Goal: Check status: Check status

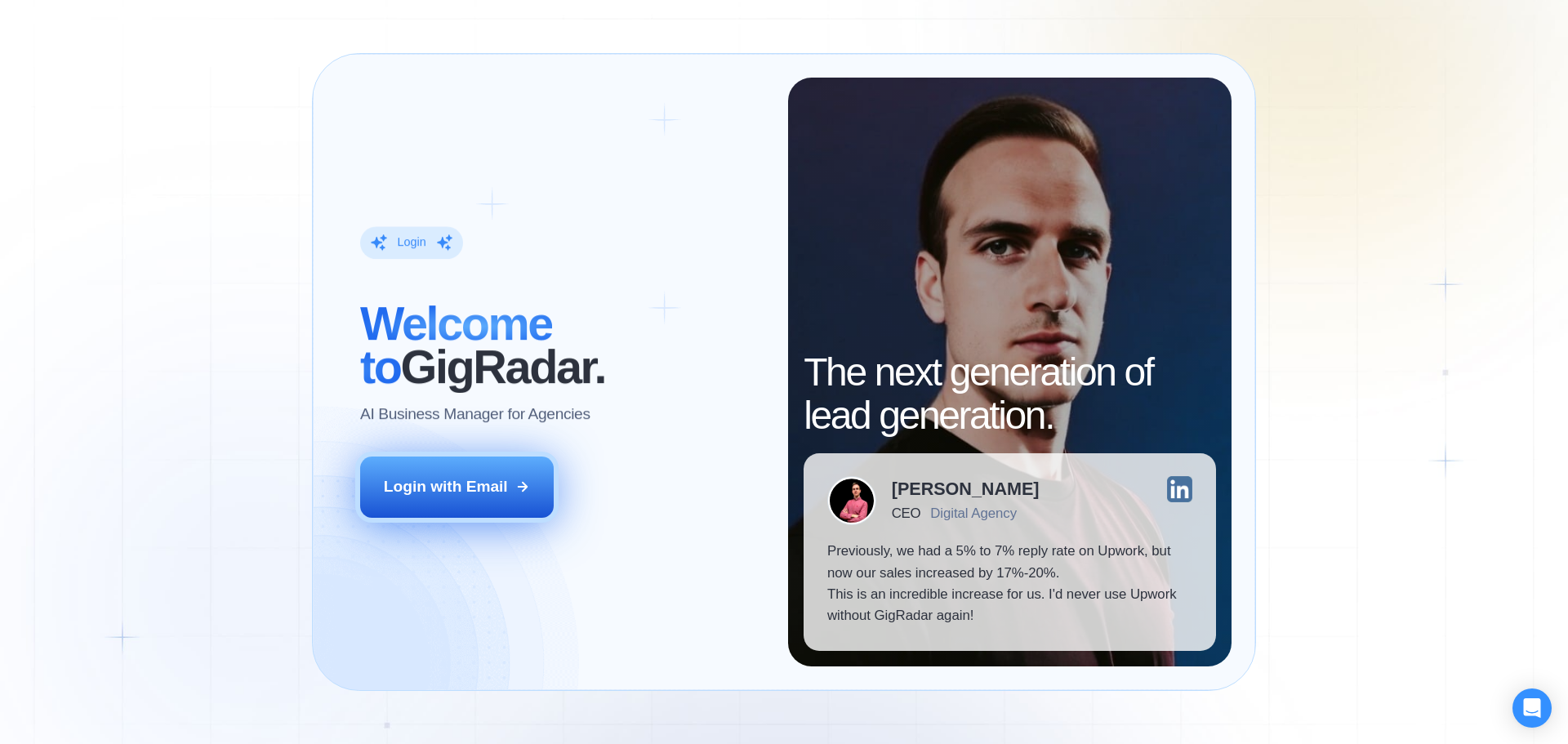
click at [445, 495] on div "Login with Email" at bounding box center [445, 486] width 124 height 21
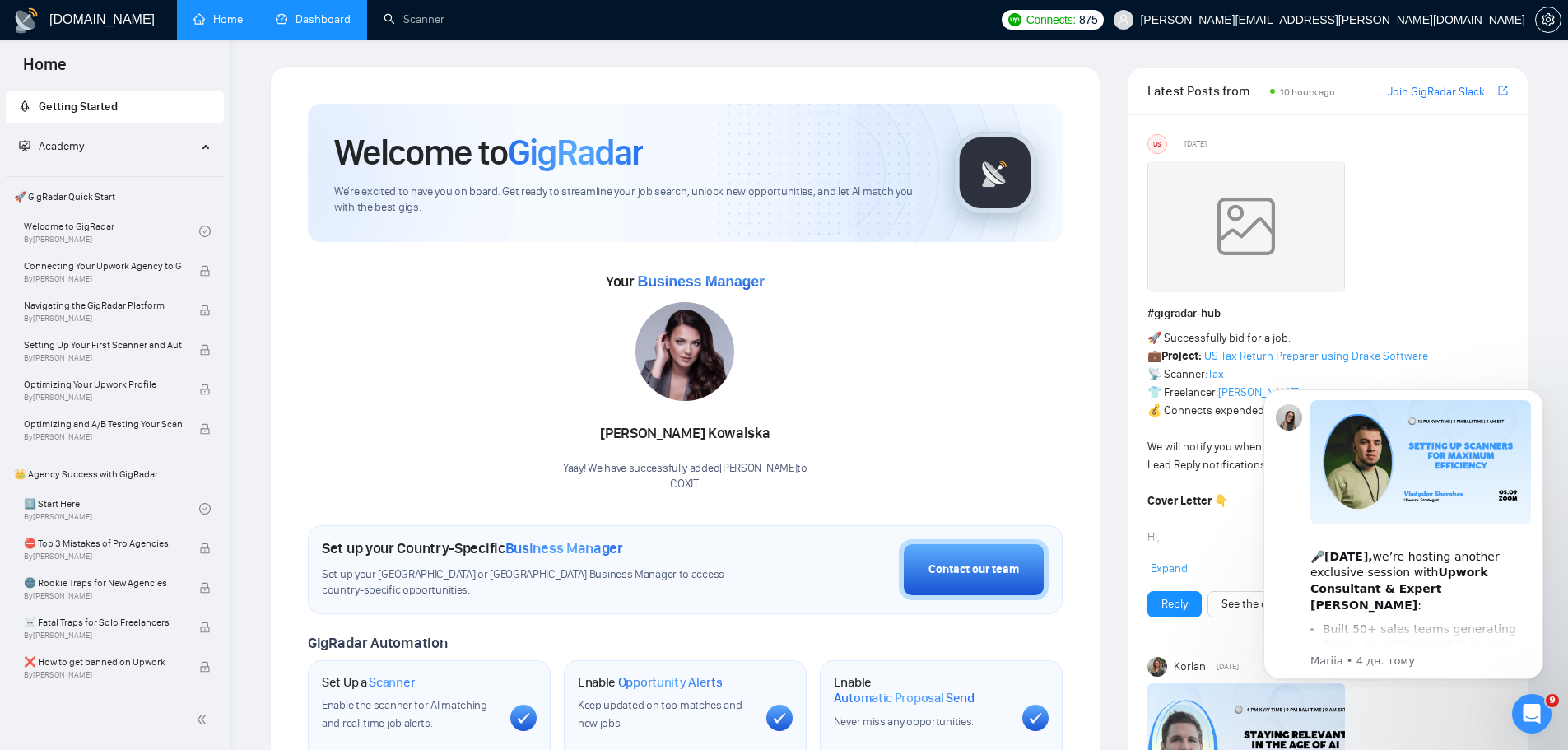
click at [303, 16] on link "Dashboard" at bounding box center [313, 20] width 75 height 14
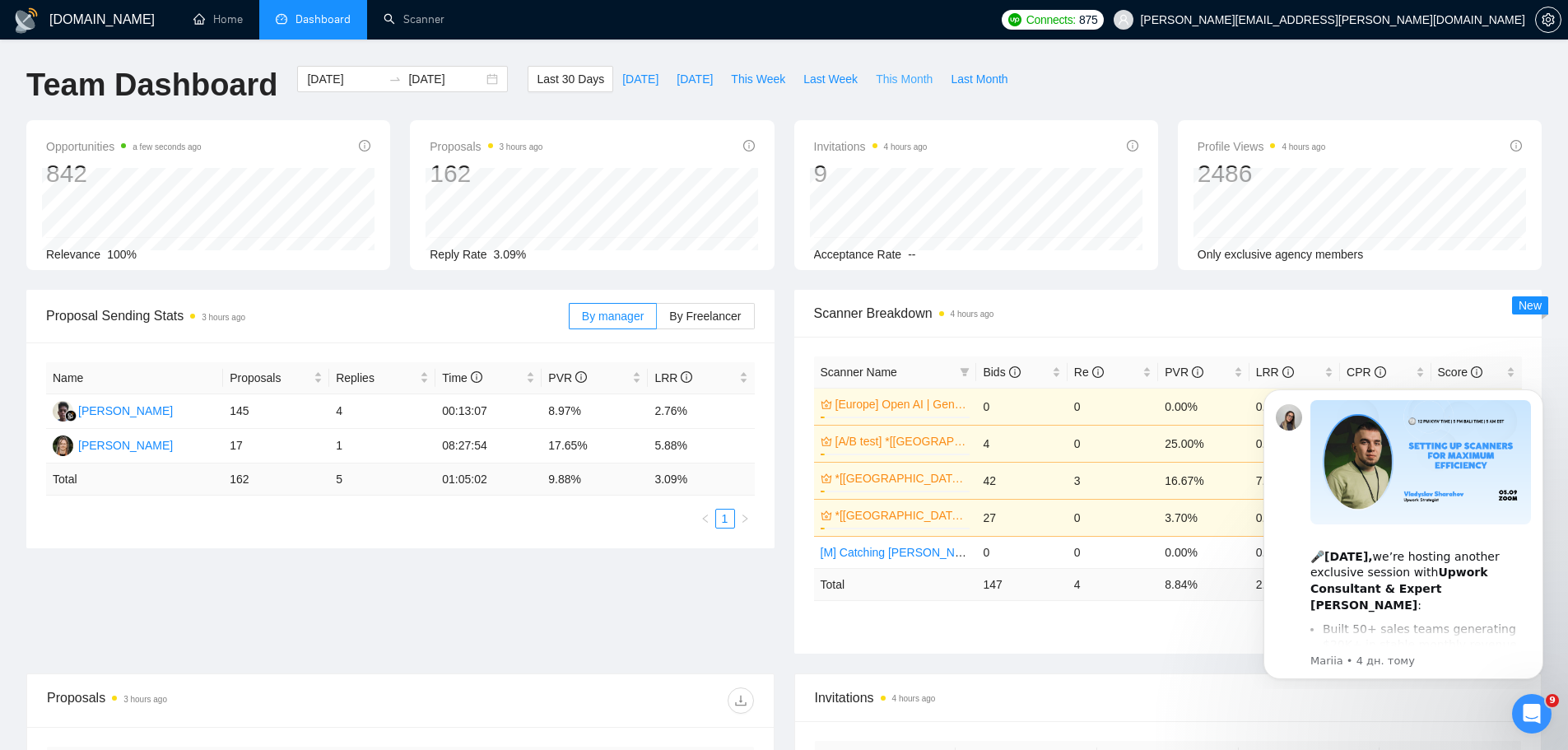
click at [893, 81] on span "This Month" at bounding box center [904, 79] width 57 height 18
type input "[DATE]"
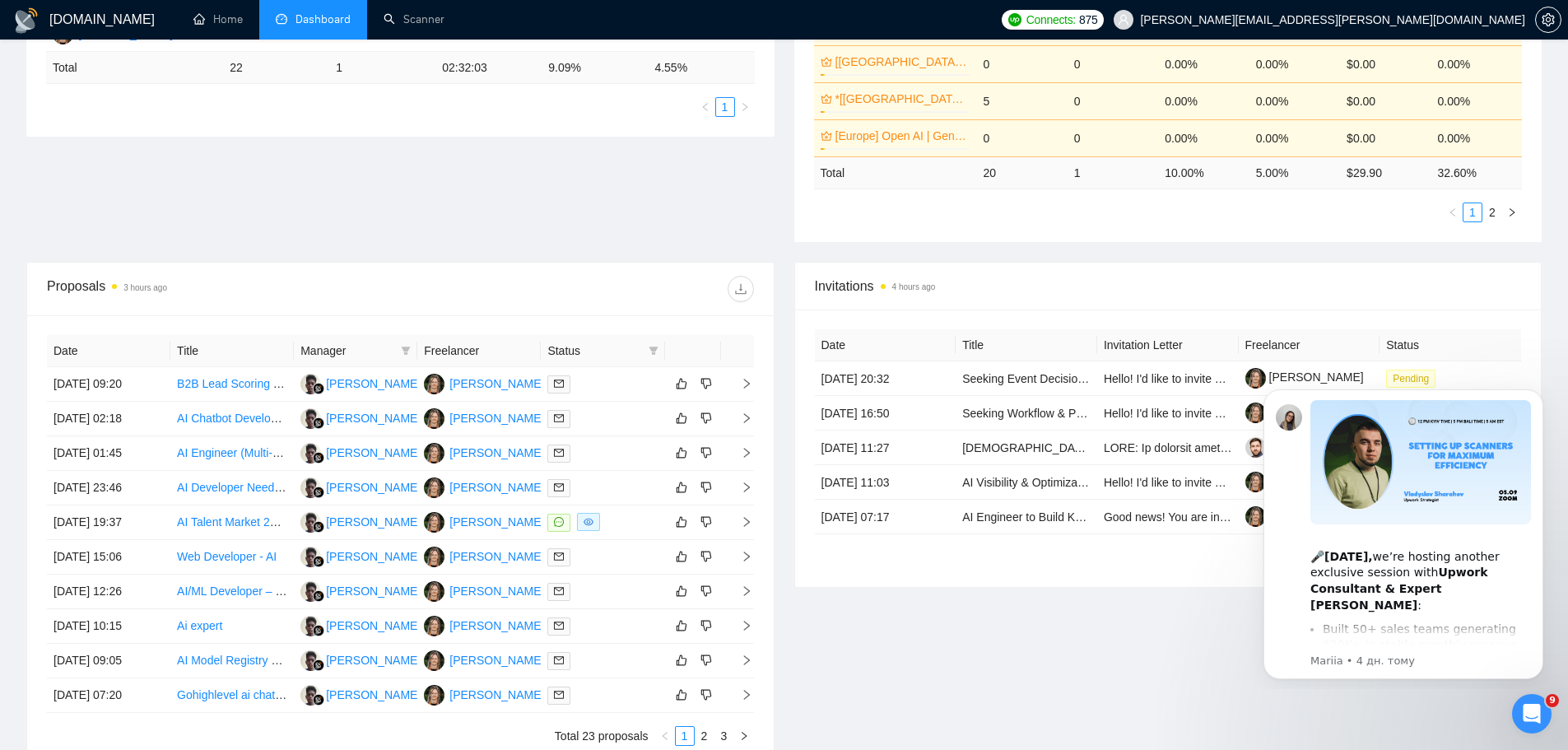
scroll to position [549, 0]
